Goal: Information Seeking & Learning: Learn about a topic

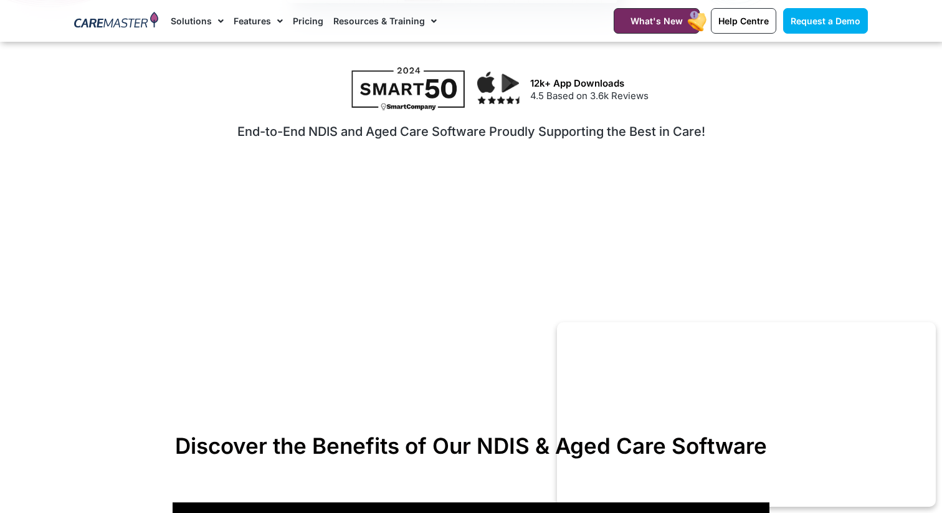
scroll to position [609, 0]
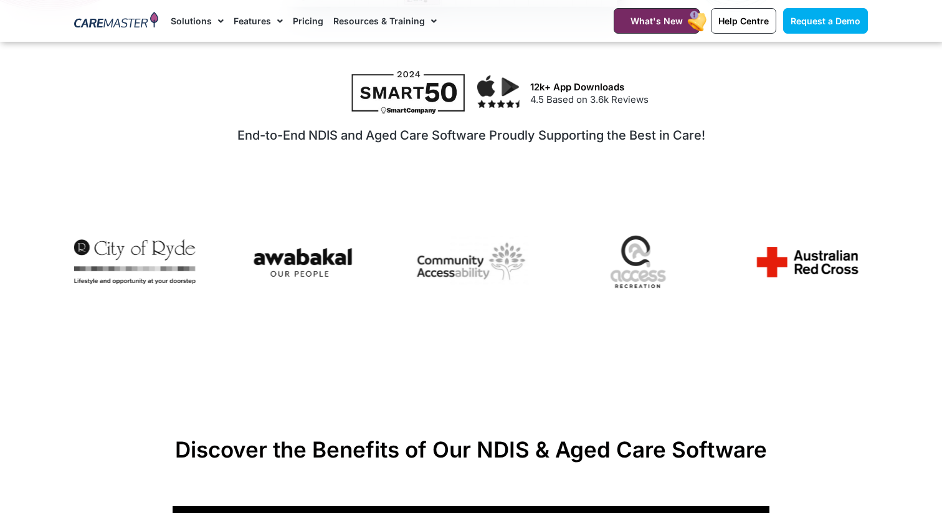
click at [786, 270] on img "1 / 7" at bounding box center [806, 262] width 121 height 50
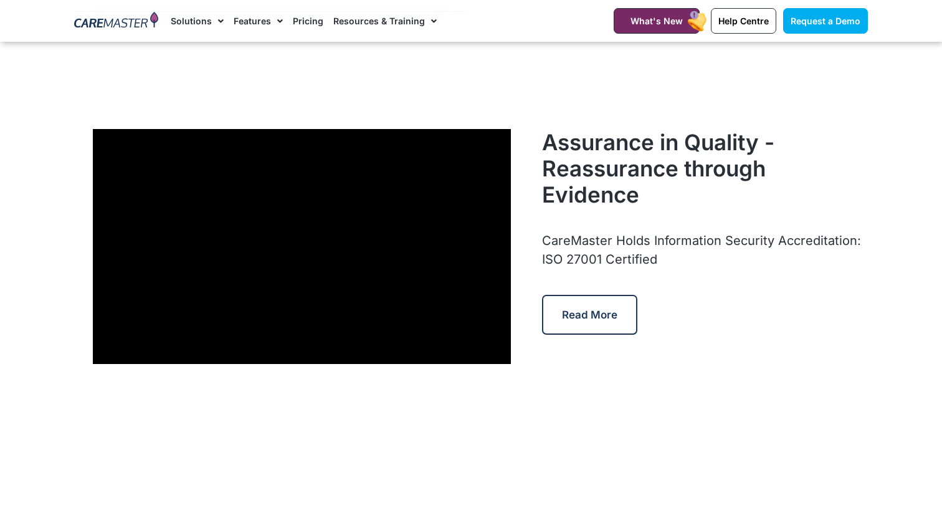
scroll to position [3496, 0]
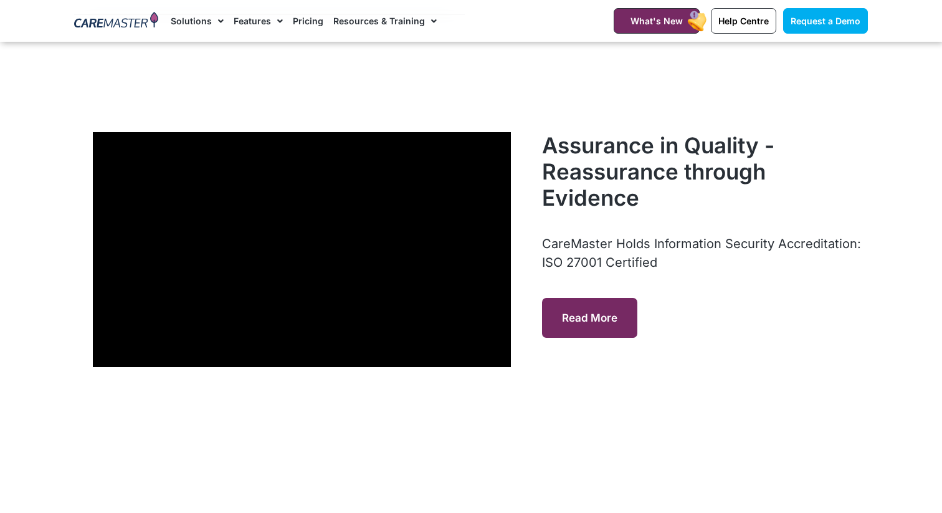
click at [604, 316] on span "Read More" at bounding box center [589, 318] width 55 height 12
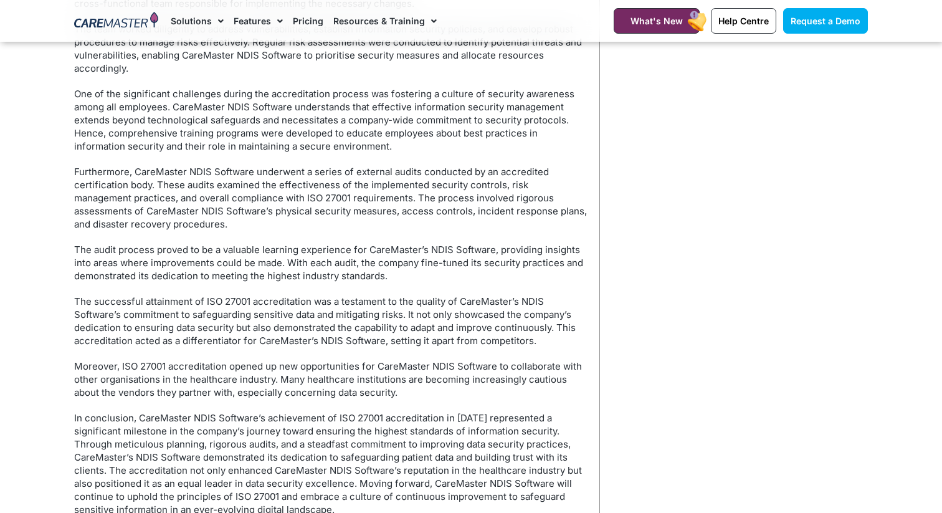
scroll to position [727, 0]
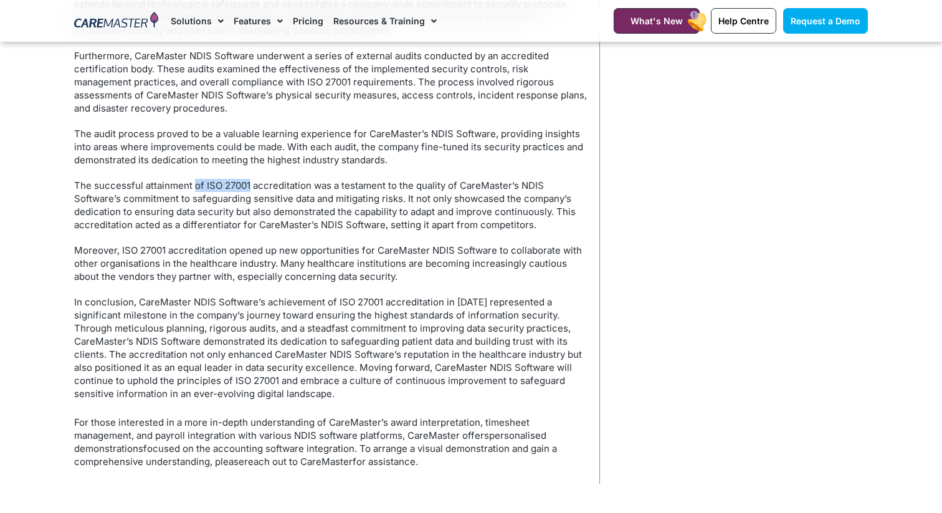
drag, startPoint x: 249, startPoint y: 186, endPoint x: 194, endPoint y: 186, distance: 54.8
click at [194, 186] on p "The successful attainment of ISO 27001 accreditation was a testament to the qua…" at bounding box center [330, 205] width 513 height 52
click at [232, 197] on p "The successful attainment of ISO 27001 accreditation was a testament to the qua…" at bounding box center [330, 205] width 513 height 52
click at [240, 186] on p "The successful attainment of ISO 27001 accreditation was a testament to the qua…" at bounding box center [330, 205] width 513 height 52
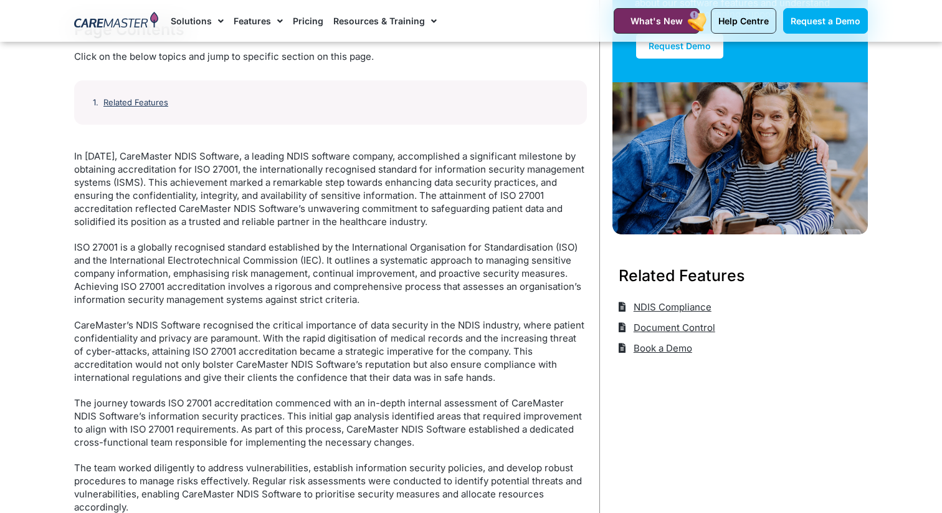
scroll to position [181, 0]
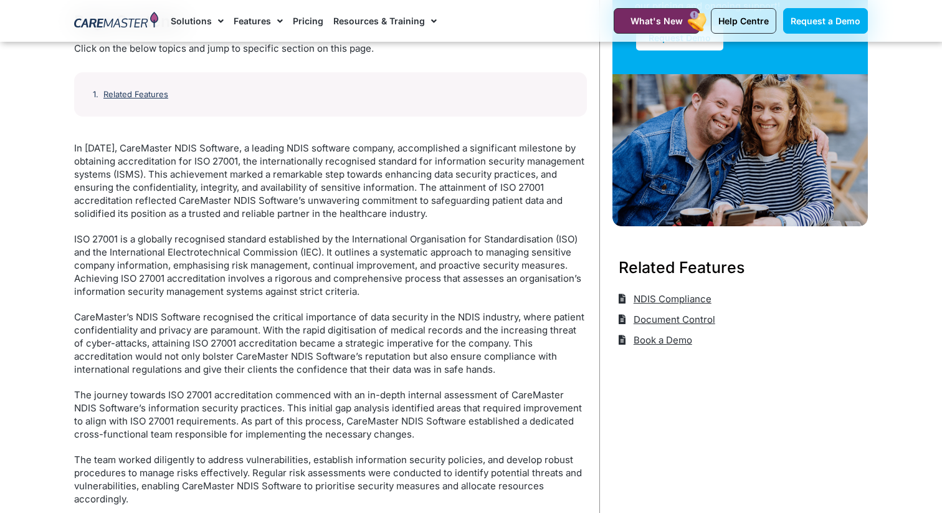
click at [478, 145] on p "In [DATE], CareMaster NDIS Software, a leading NDIS software company, accomplis…" at bounding box center [330, 180] width 513 height 79
